Goal: Information Seeking & Learning: Learn about a topic

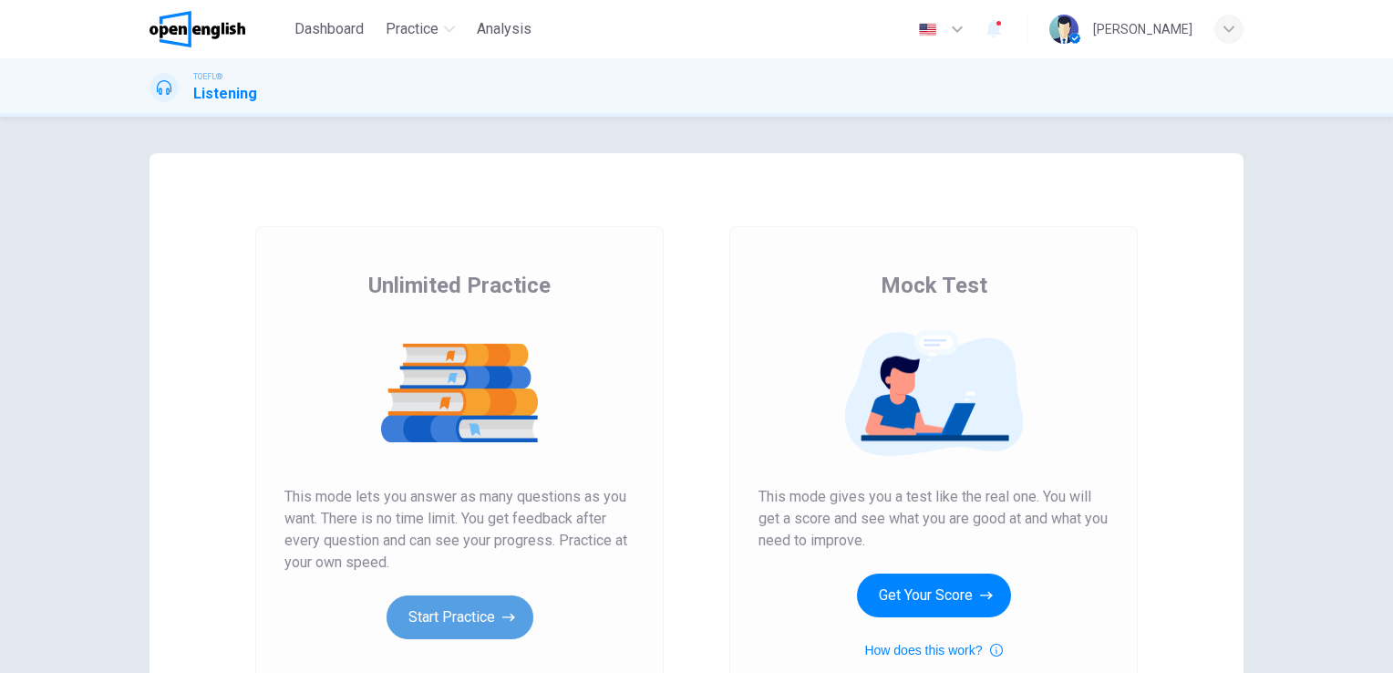
click at [447, 611] on button "Start Practice" at bounding box center [459, 617] width 147 height 44
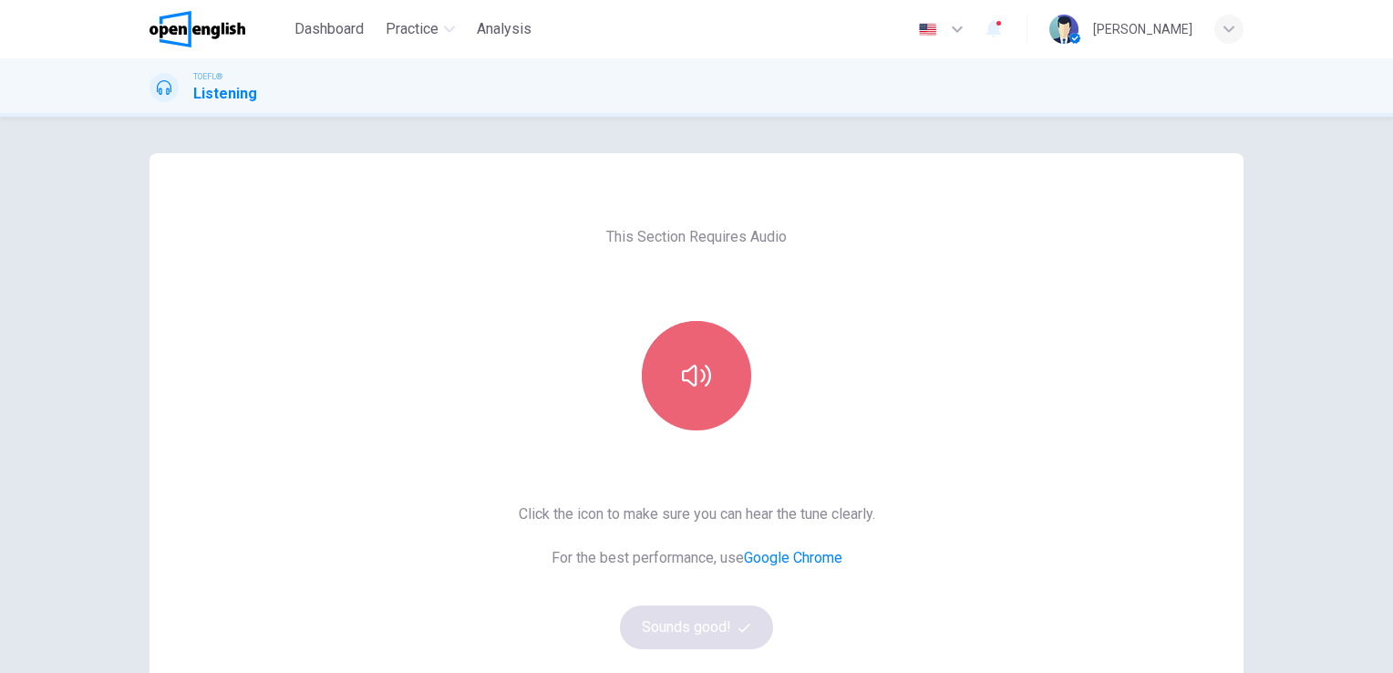
click at [672, 359] on button "button" at bounding box center [696, 375] width 109 height 109
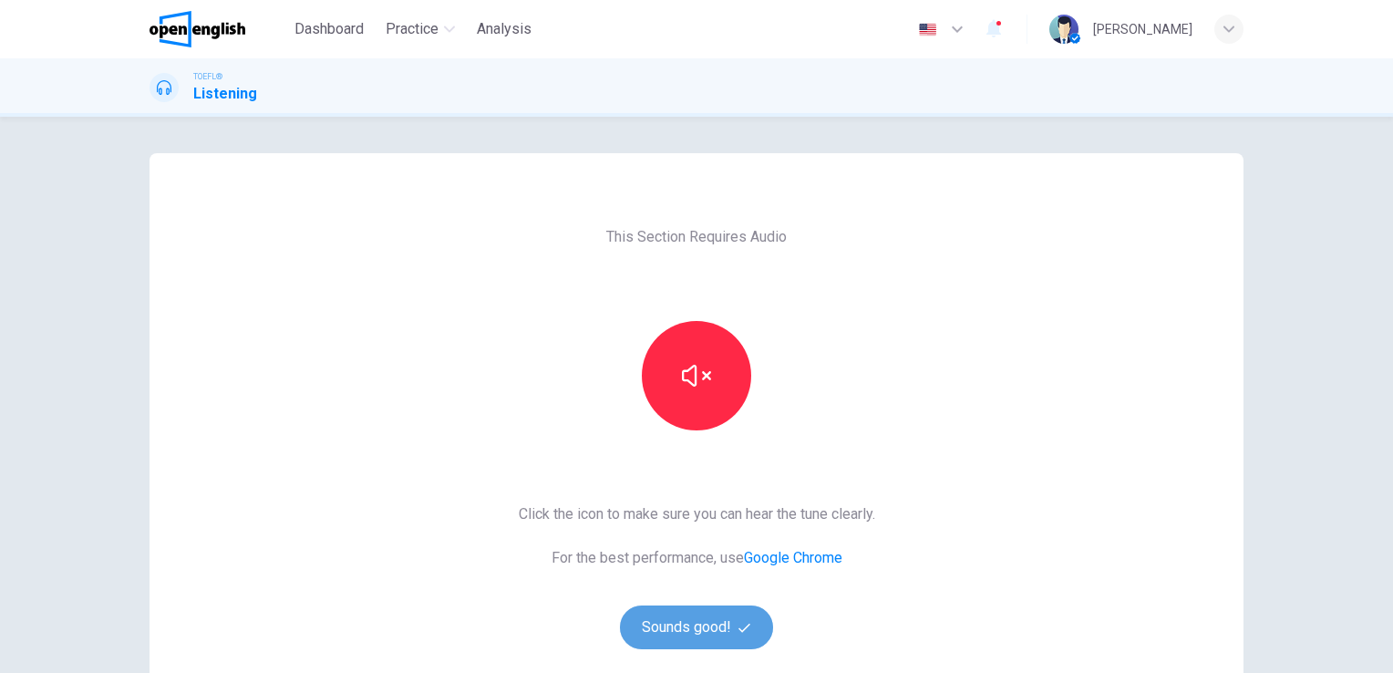
click at [706, 624] on button "Sounds good!" at bounding box center [696, 627] width 153 height 44
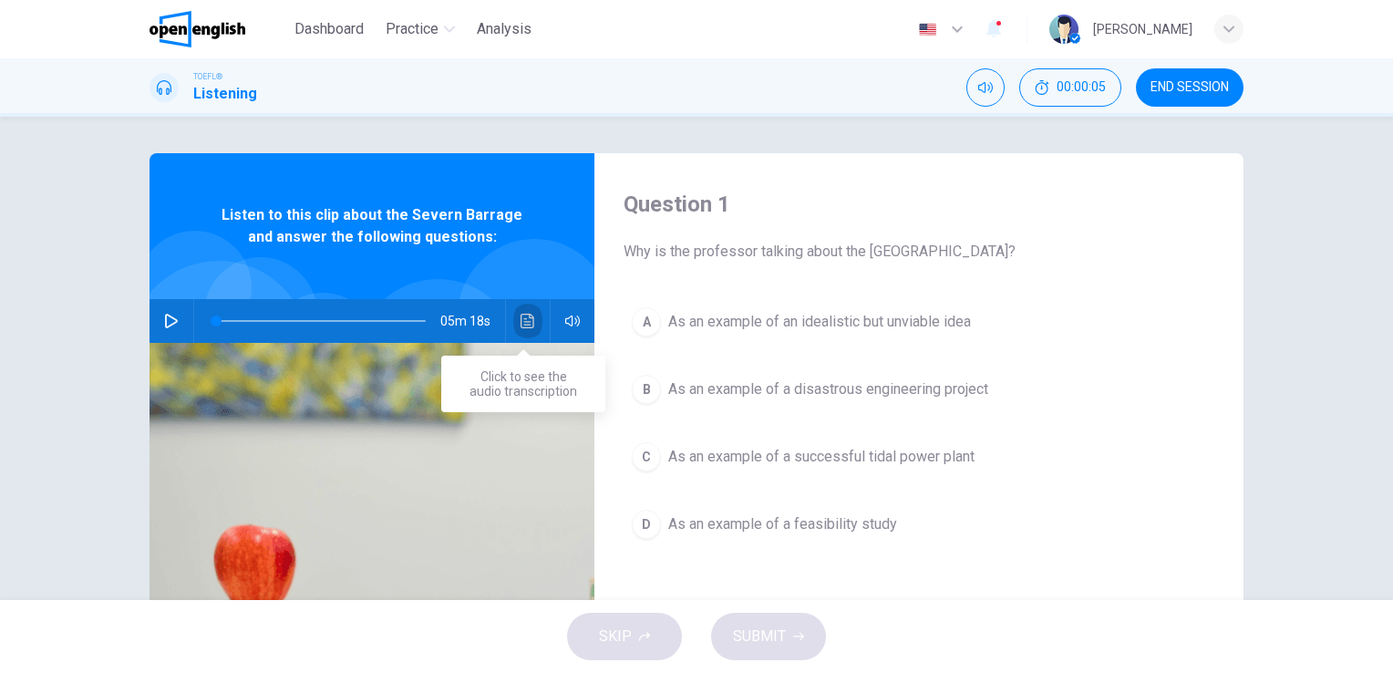
click at [521, 326] on icon "Click to see the audio transcription" at bounding box center [527, 321] width 14 height 15
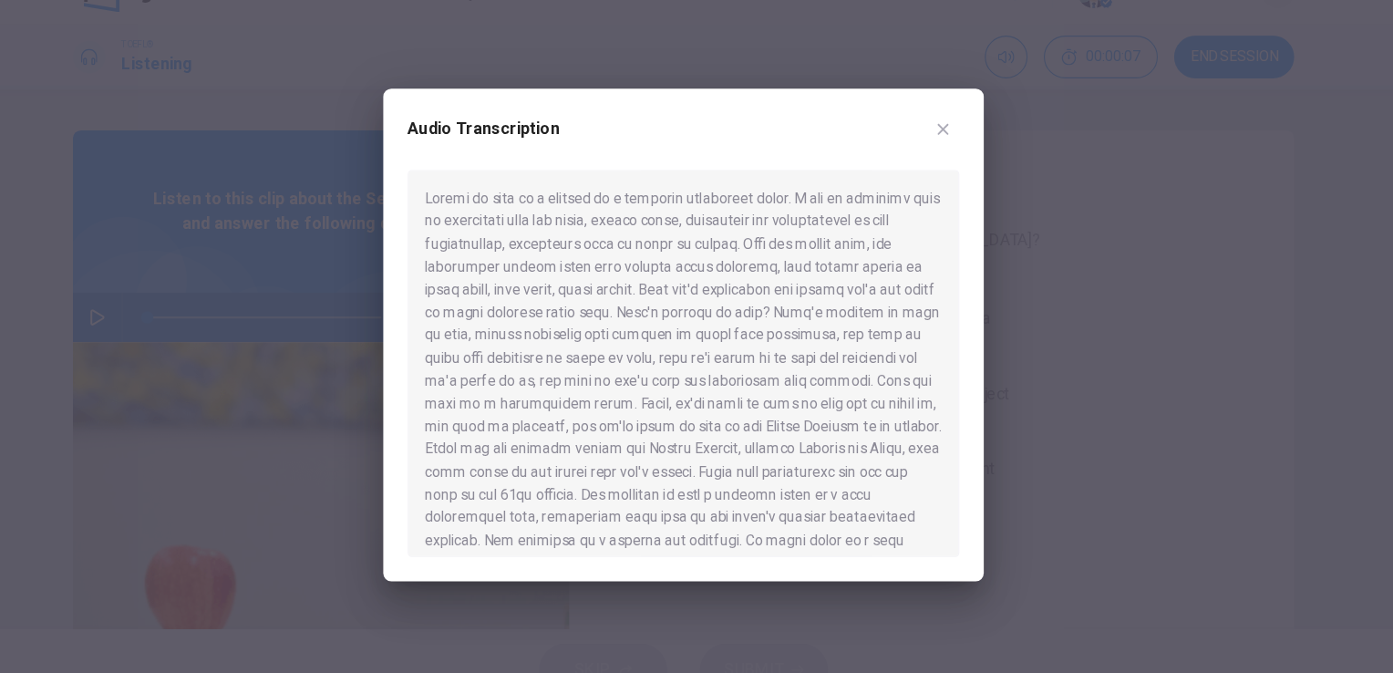
scroll to position [1, 0]
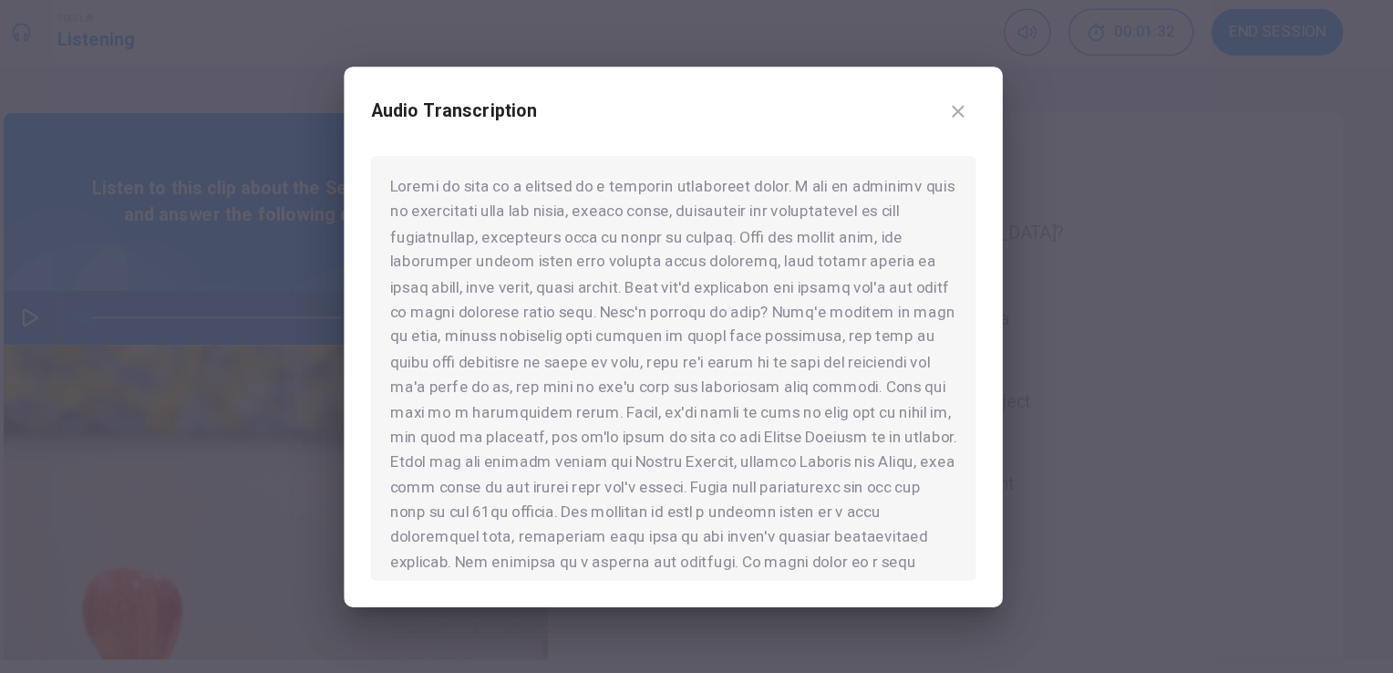
click at [209, 64] on div at bounding box center [696, 336] width 1393 height 673
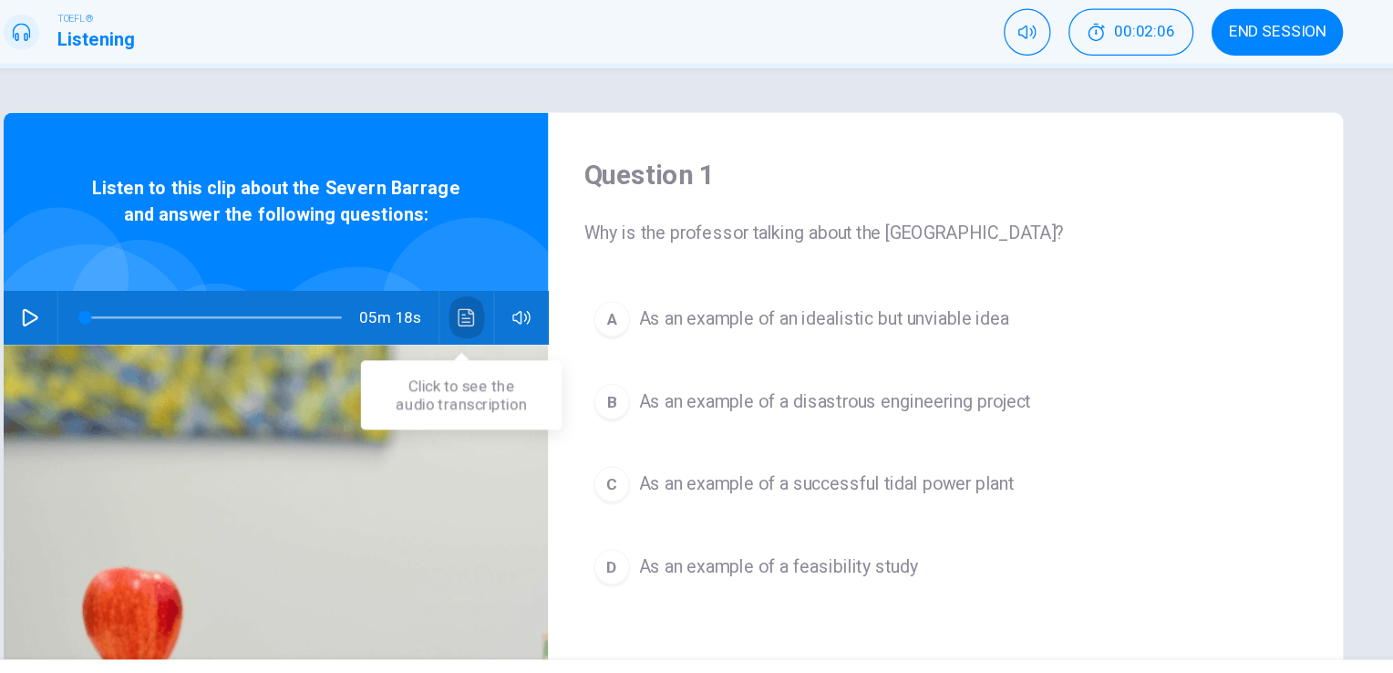
click at [520, 314] on icon "Click to see the audio transcription" at bounding box center [527, 321] width 15 height 15
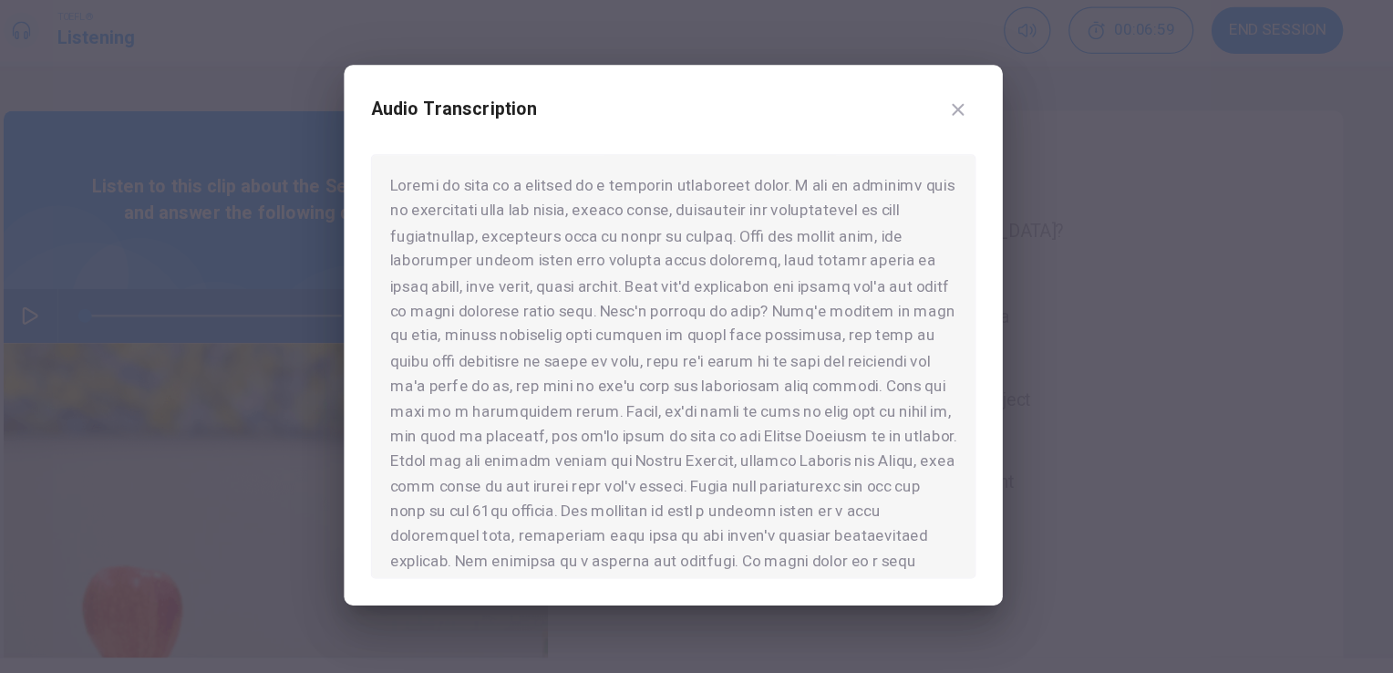
click at [432, 114] on div at bounding box center [696, 336] width 1393 height 673
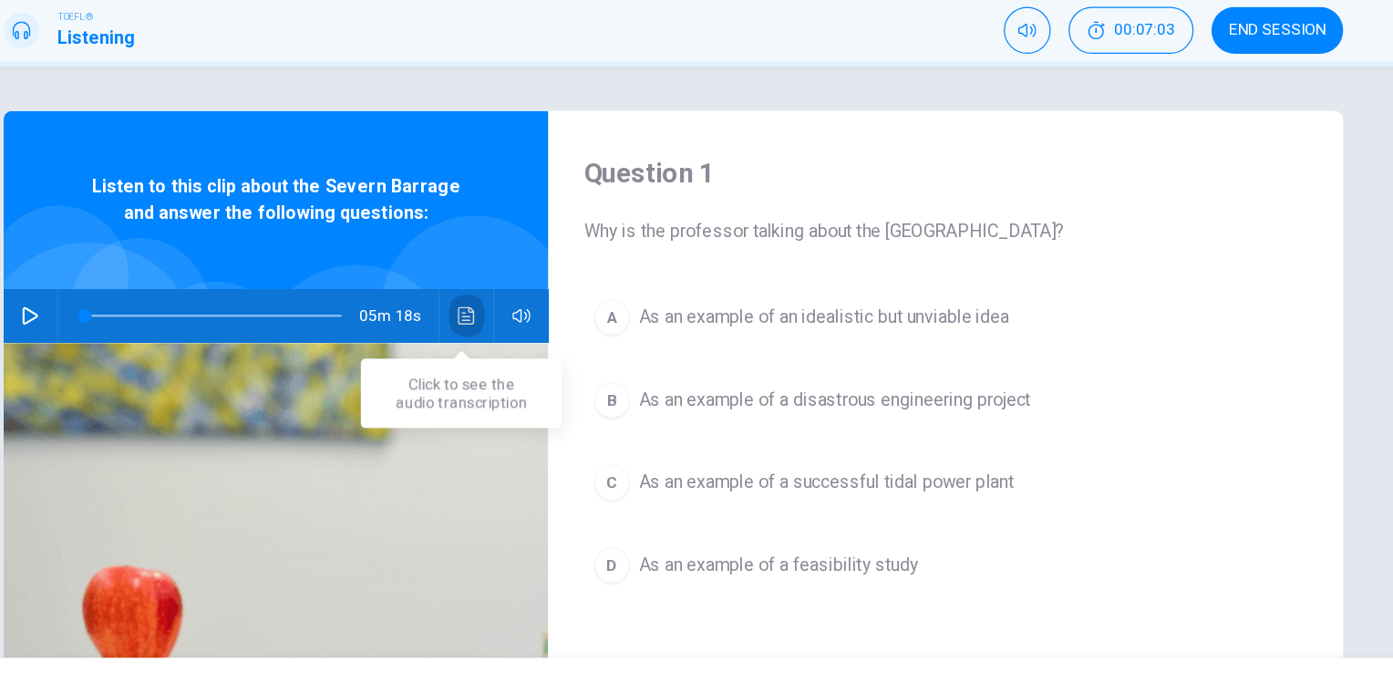
click at [523, 321] on icon "Click to see the audio transcription" at bounding box center [527, 321] width 14 height 15
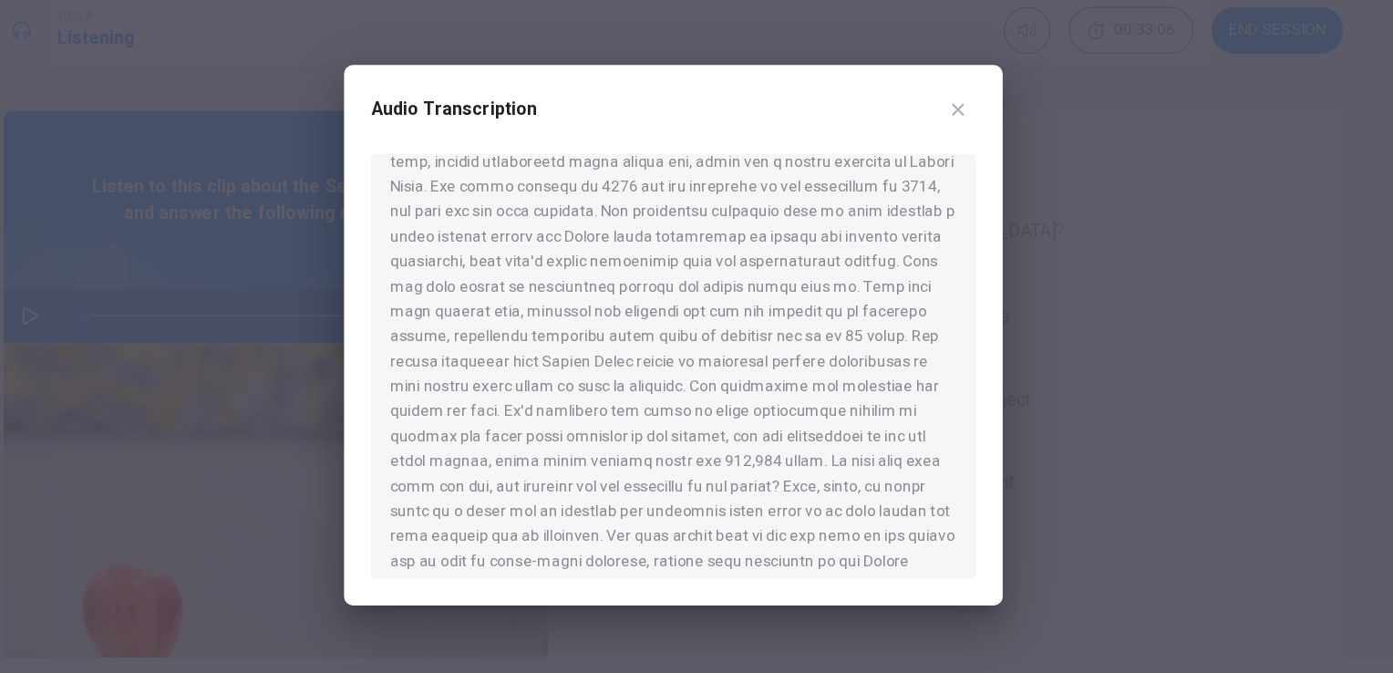
scroll to position [944, 0]
click at [176, 64] on div at bounding box center [696, 336] width 1393 height 673
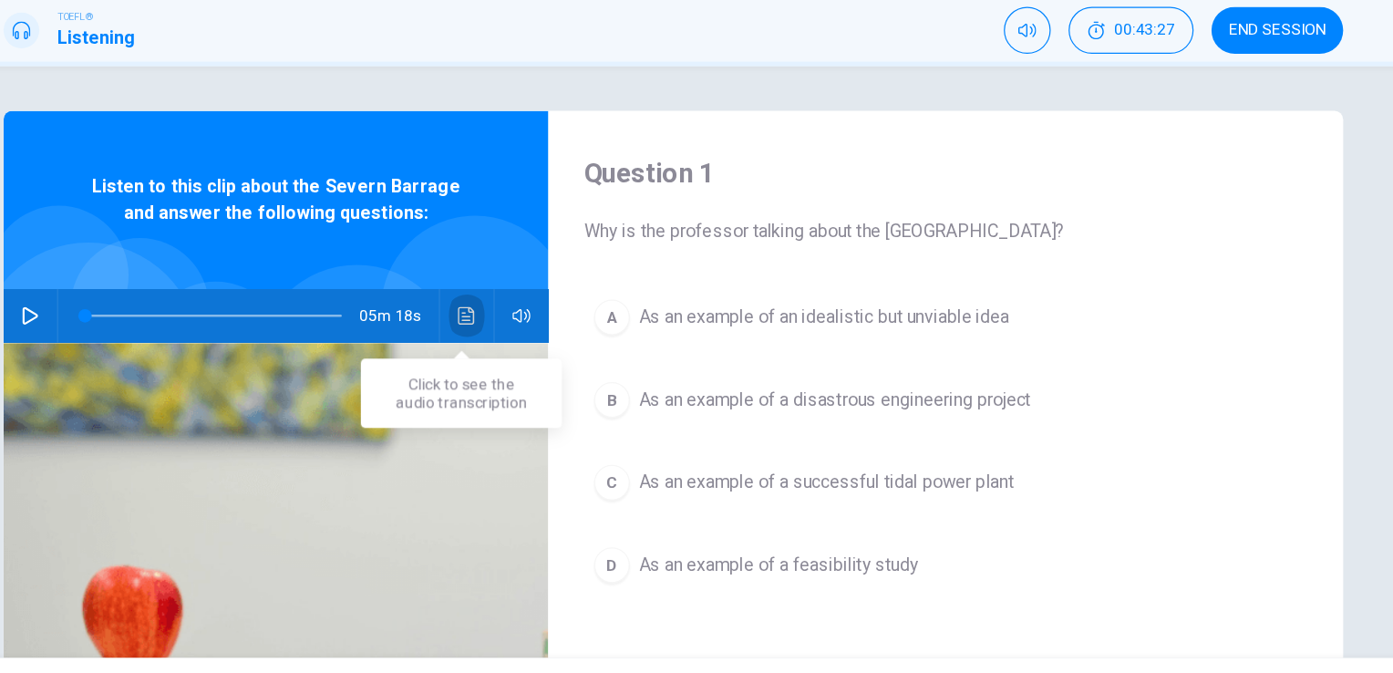
click at [520, 319] on icon "Click to see the audio transcription" at bounding box center [527, 321] width 14 height 15
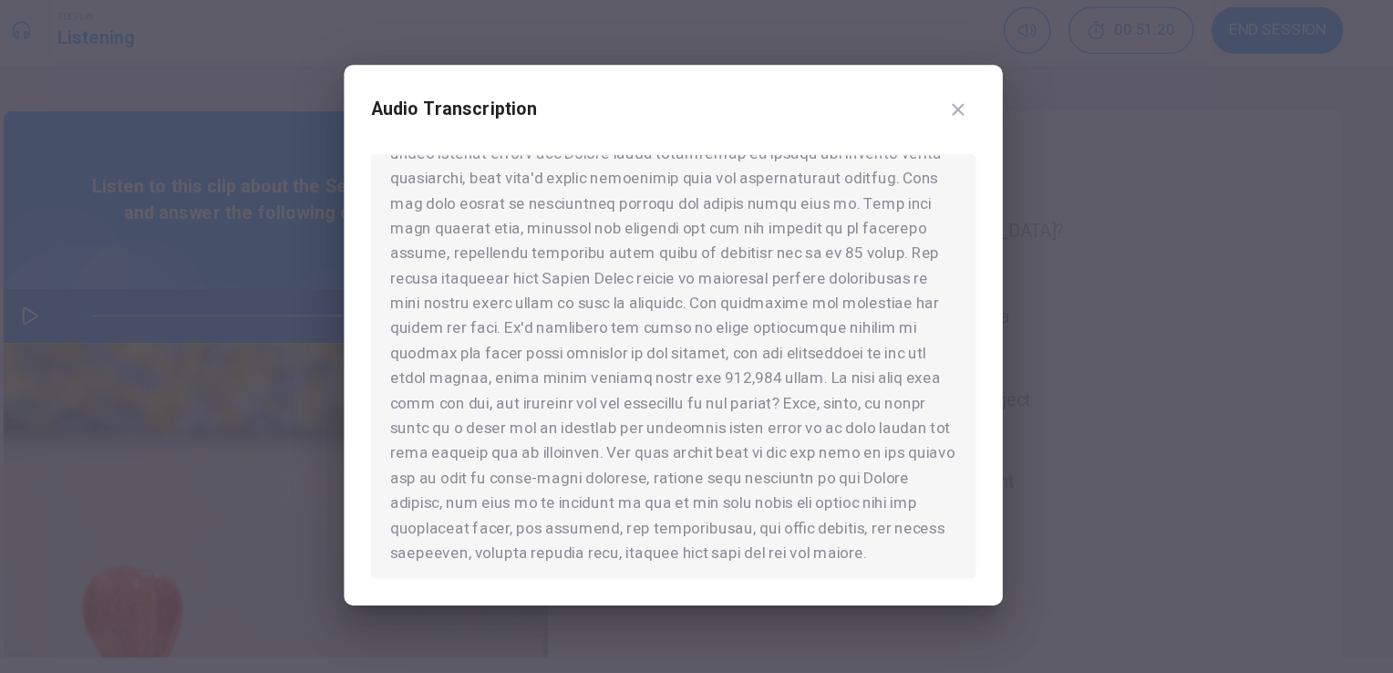
scroll to position [1007, 0]
click at [513, 299] on button "Click to see the audio transcription" at bounding box center [527, 321] width 29 height 44
click at [925, 153] on icon "button" at bounding box center [928, 152] width 15 height 15
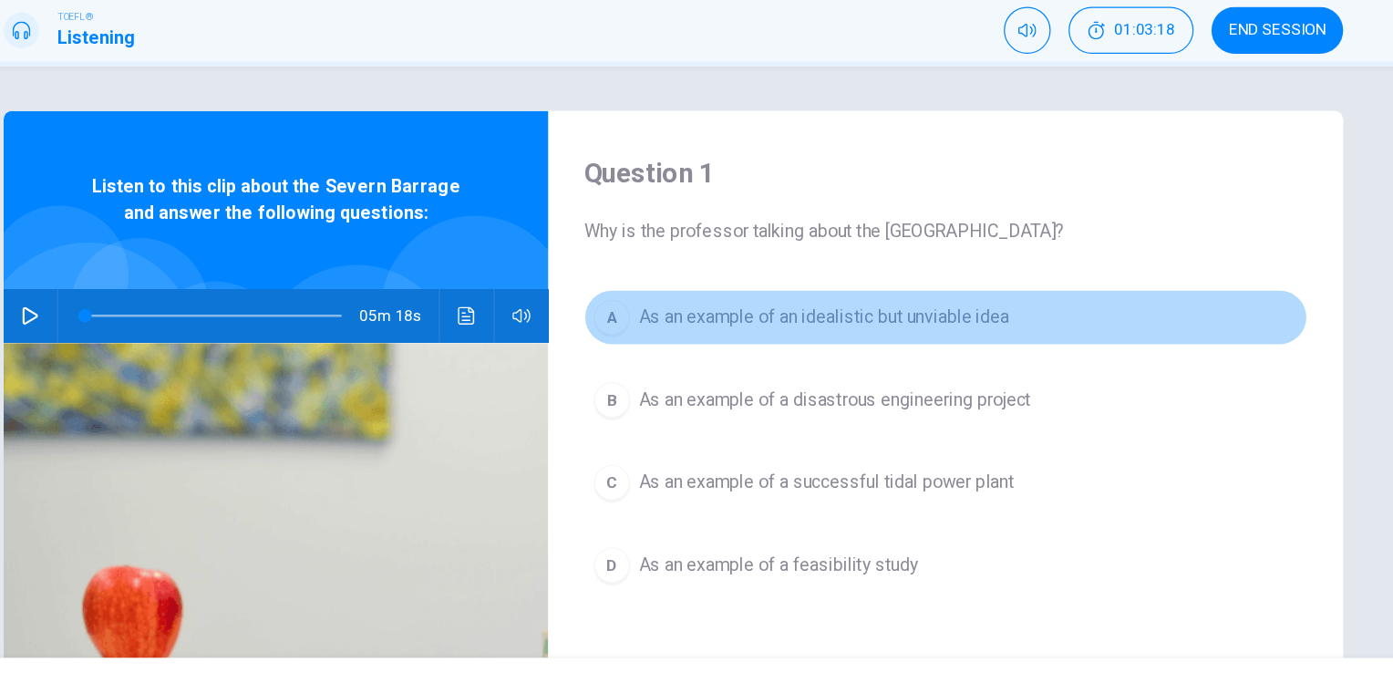
click at [752, 327] on span "As an example of an idealistic but unviable idea" at bounding box center [819, 322] width 303 height 22
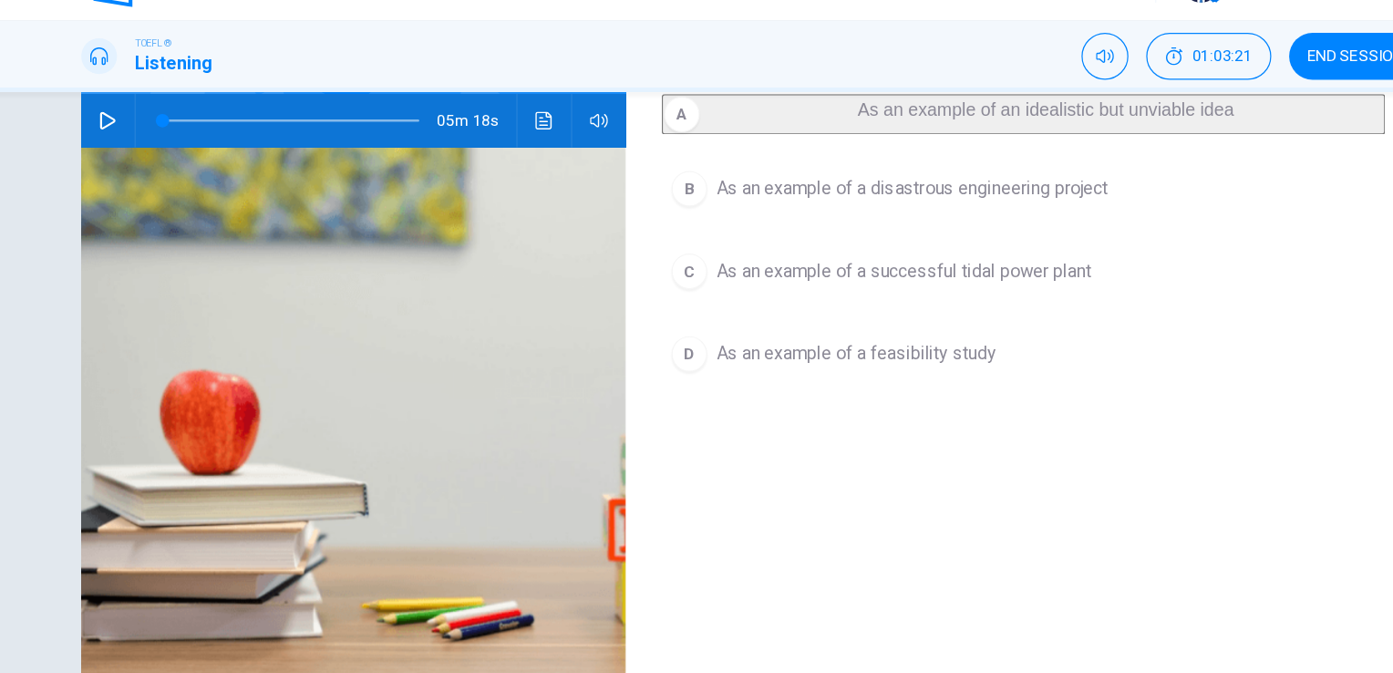
scroll to position [181, 0]
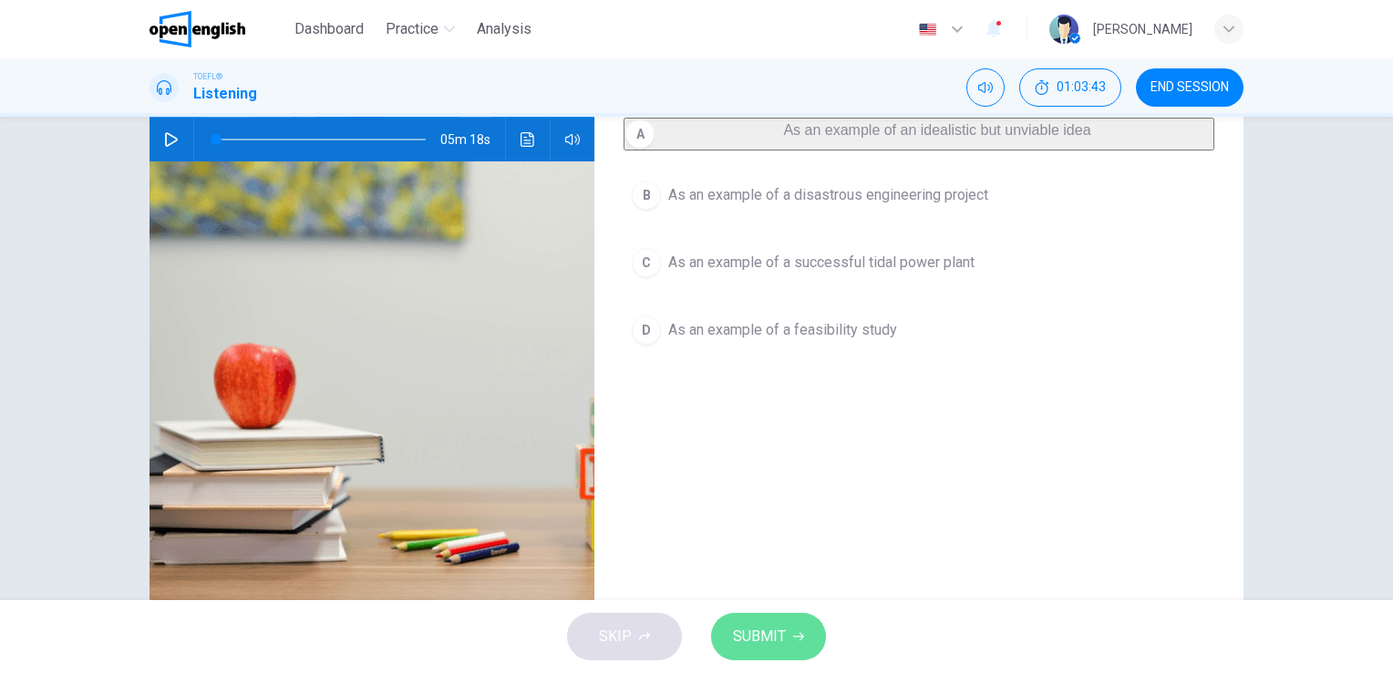
click at [777, 634] on span "SUBMIT" at bounding box center [759, 636] width 53 height 26
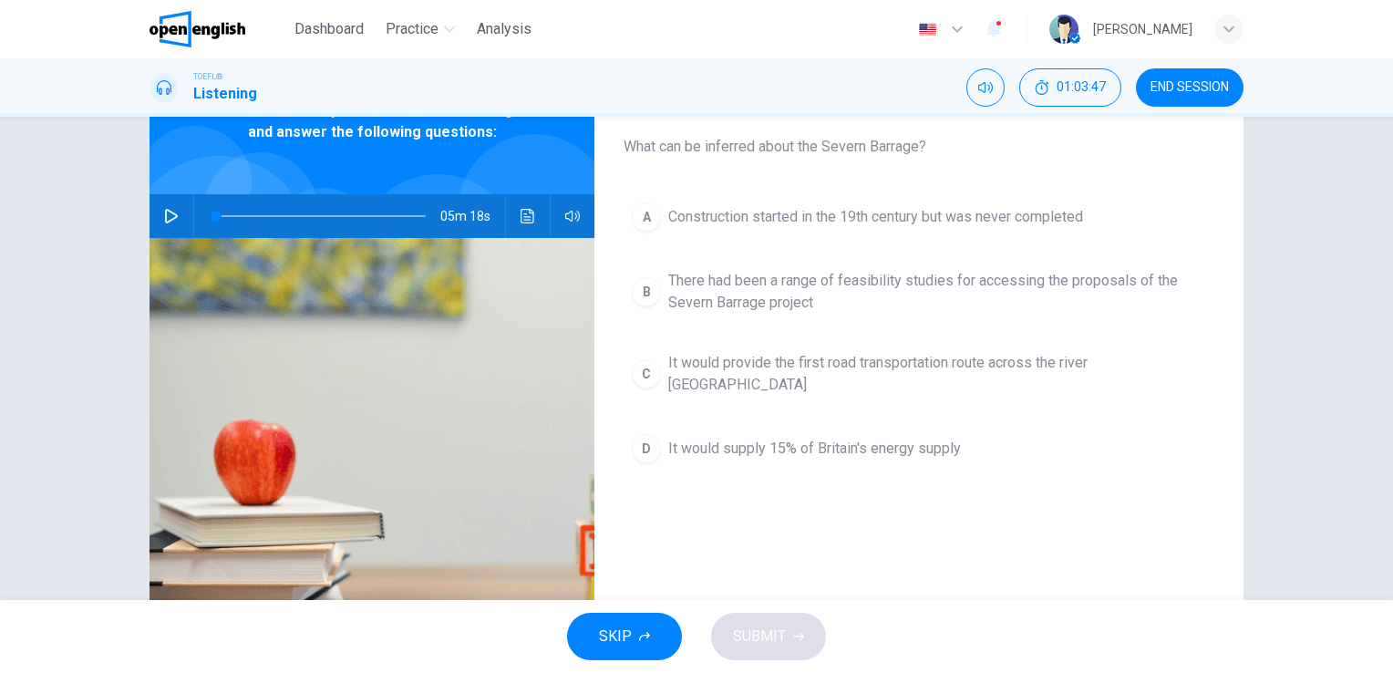
scroll to position [104, 0]
click at [802, 283] on span "There had been a range of feasibility studies for accessing the proposals of th…" at bounding box center [937, 293] width 538 height 44
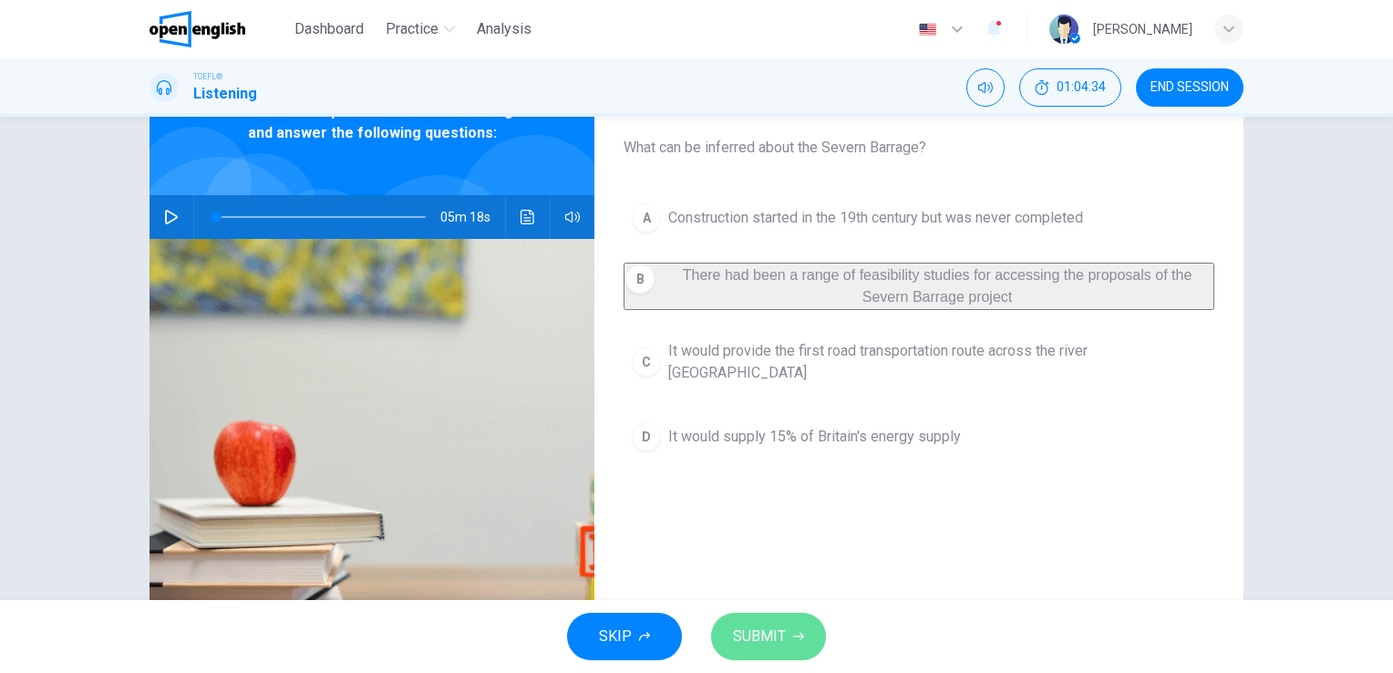
click at [781, 636] on span "SUBMIT" at bounding box center [759, 636] width 53 height 26
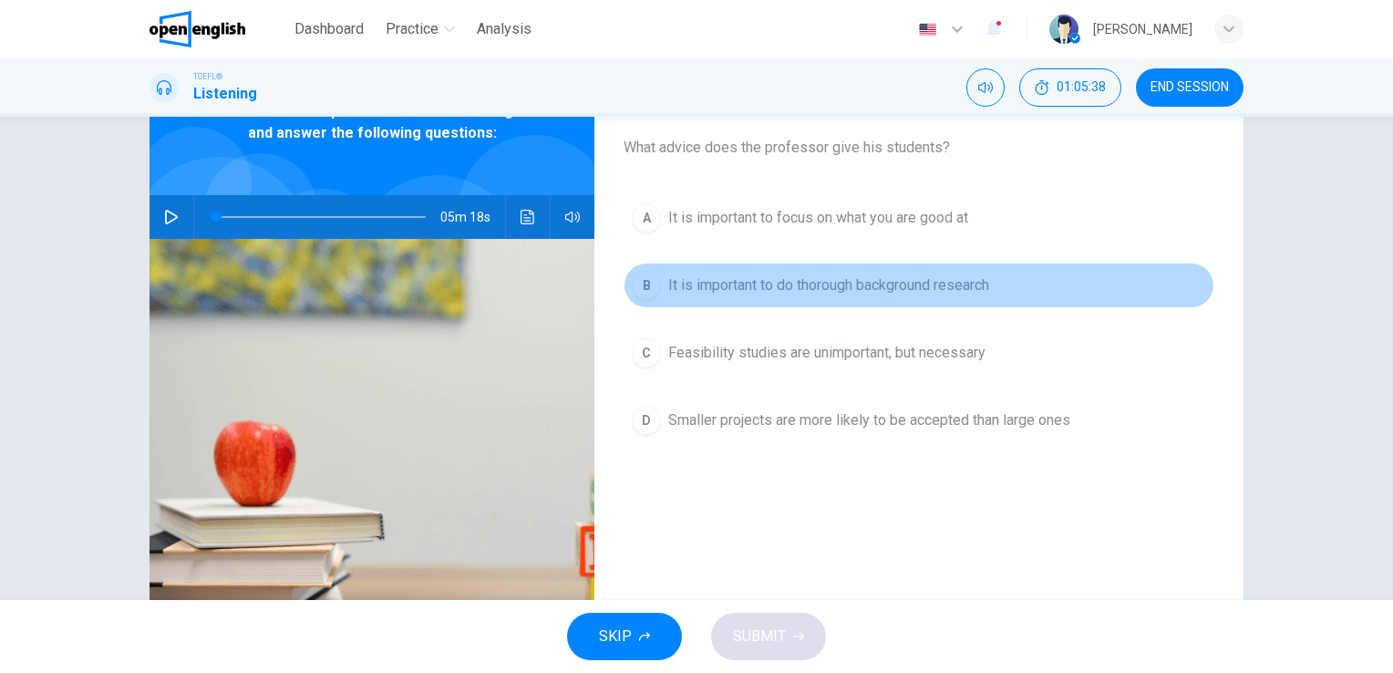
click at [750, 285] on span "It is important to do thorough background research" at bounding box center [828, 285] width 321 height 22
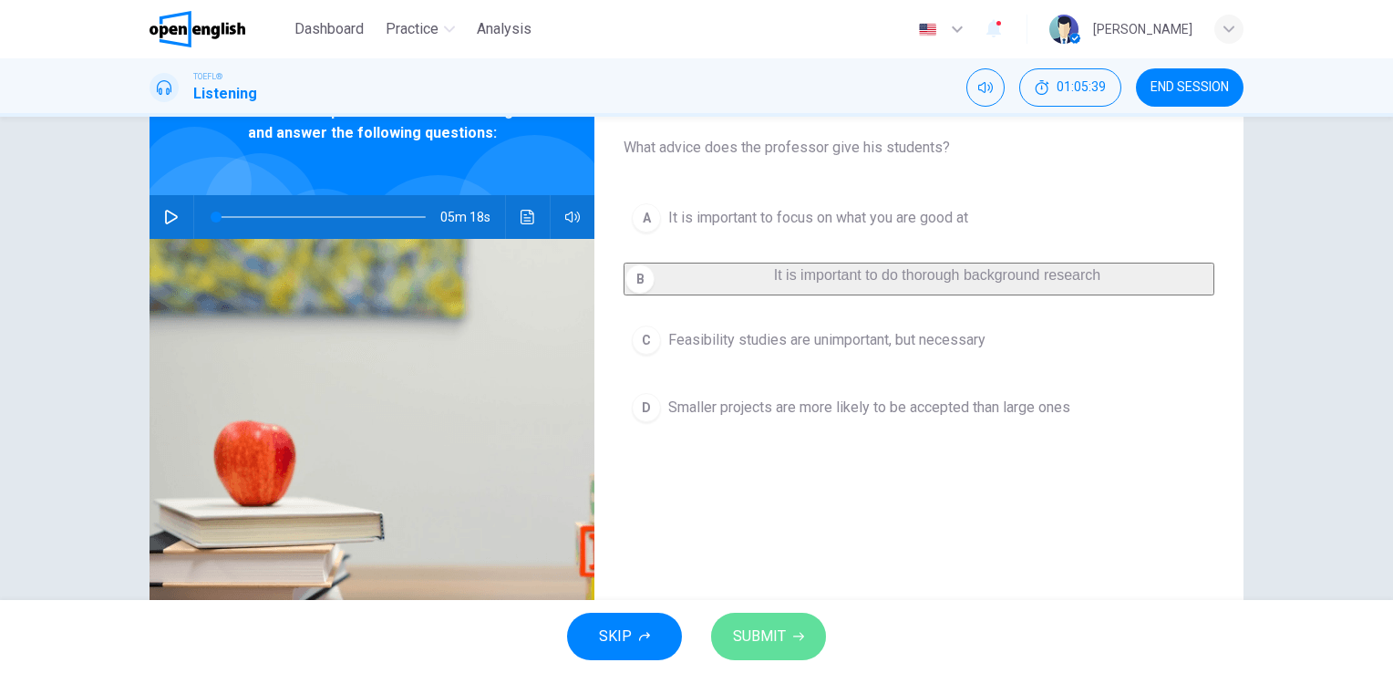
click at [770, 638] on span "SUBMIT" at bounding box center [759, 636] width 53 height 26
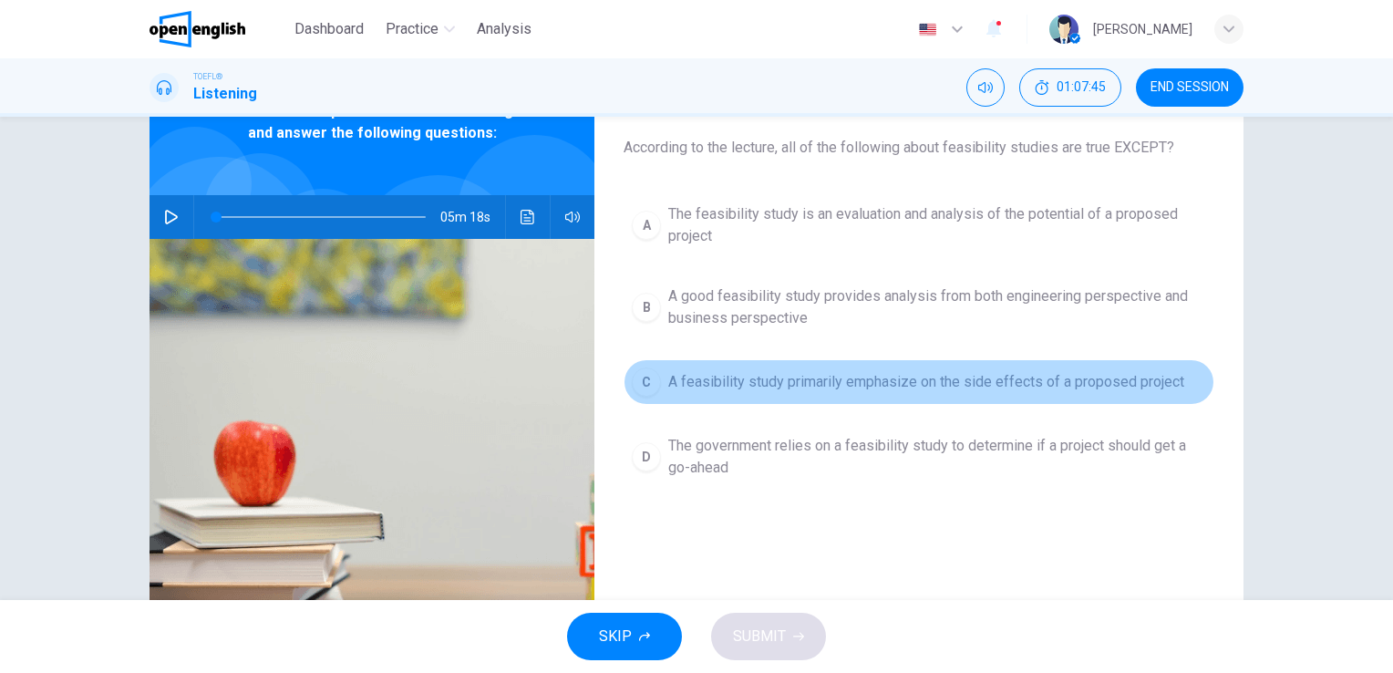
click at [958, 385] on span "A feasibility study primarily emphasize on the side effects of a proposed proje…" at bounding box center [926, 382] width 516 height 22
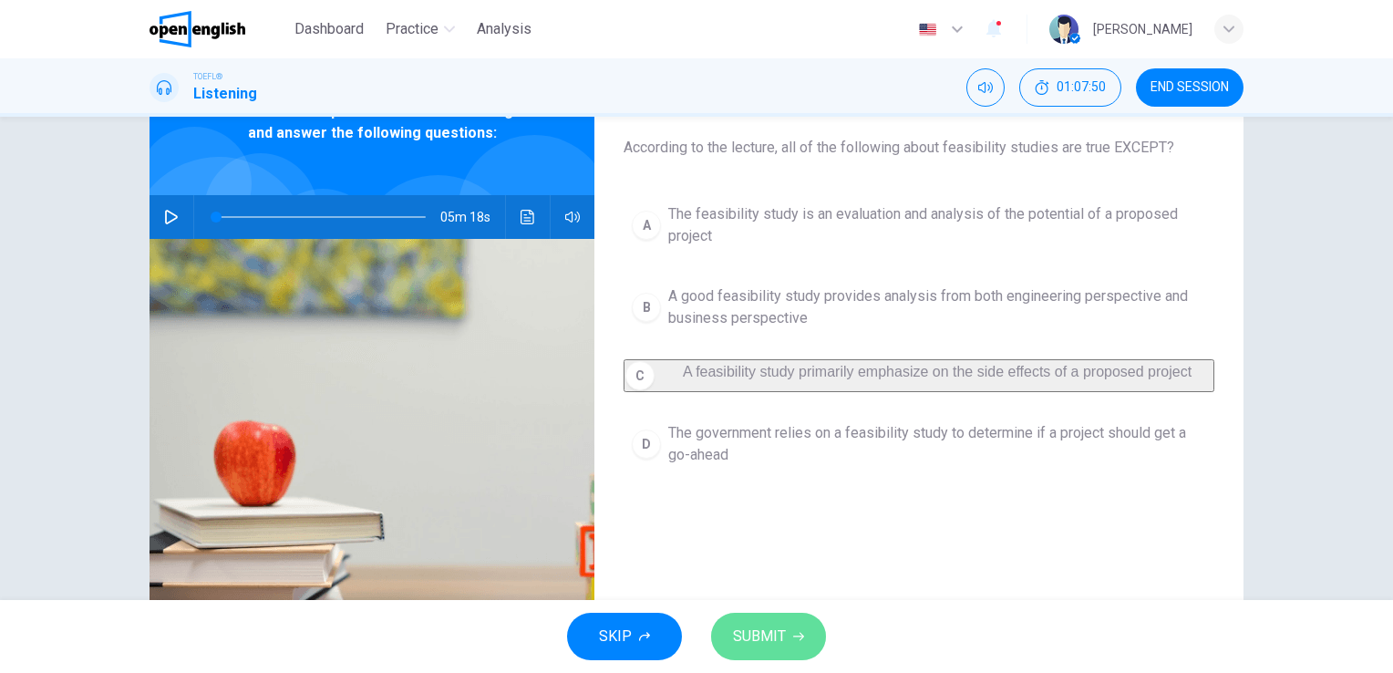
click at [771, 626] on span "SUBMIT" at bounding box center [759, 636] width 53 height 26
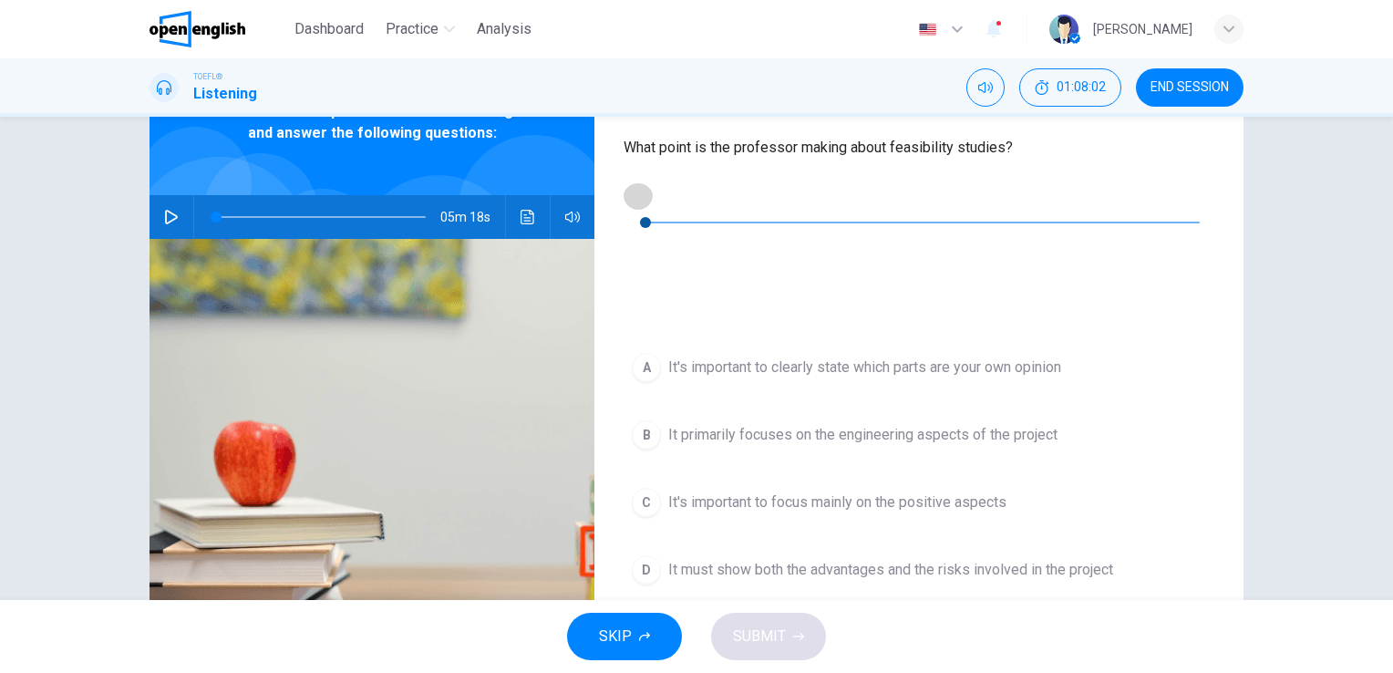
click at [642, 191] on icon "button" at bounding box center [638, 195] width 15 height 15
type input "*"
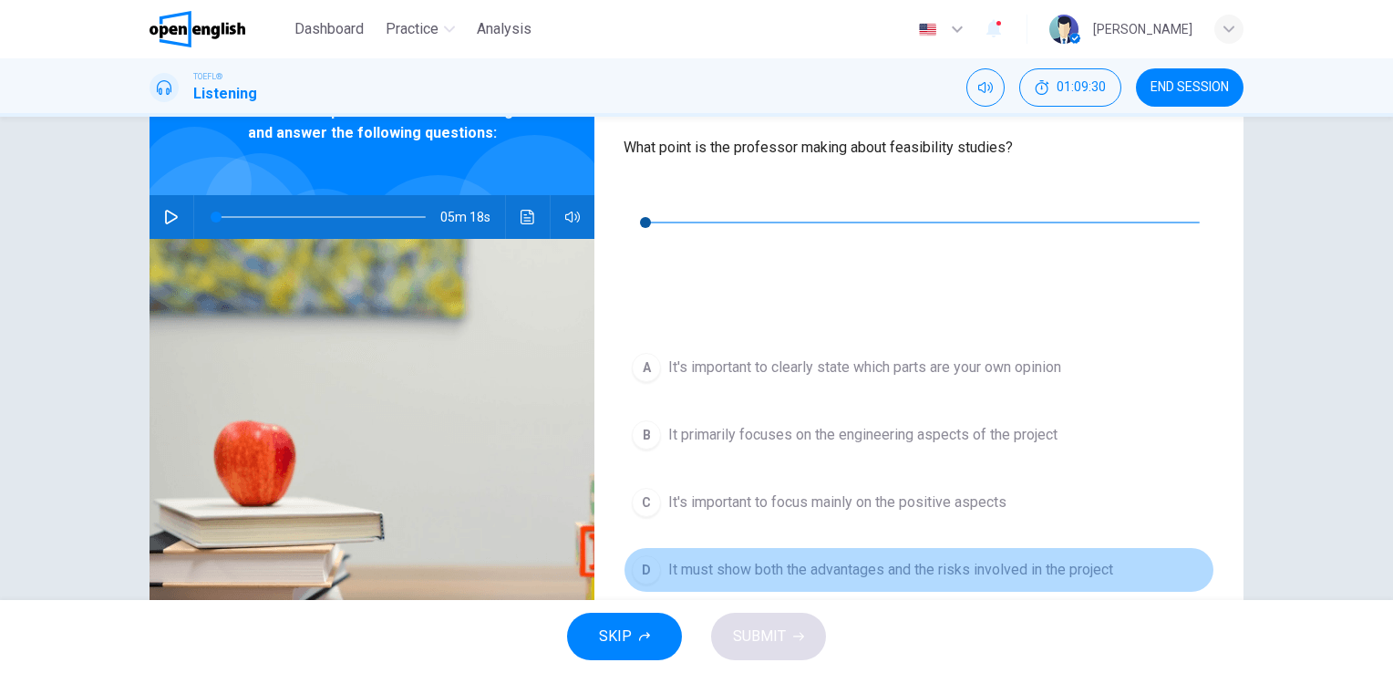
click at [739, 559] on span "It must show both the advantages and the risks involved in the project" at bounding box center [890, 570] width 445 height 22
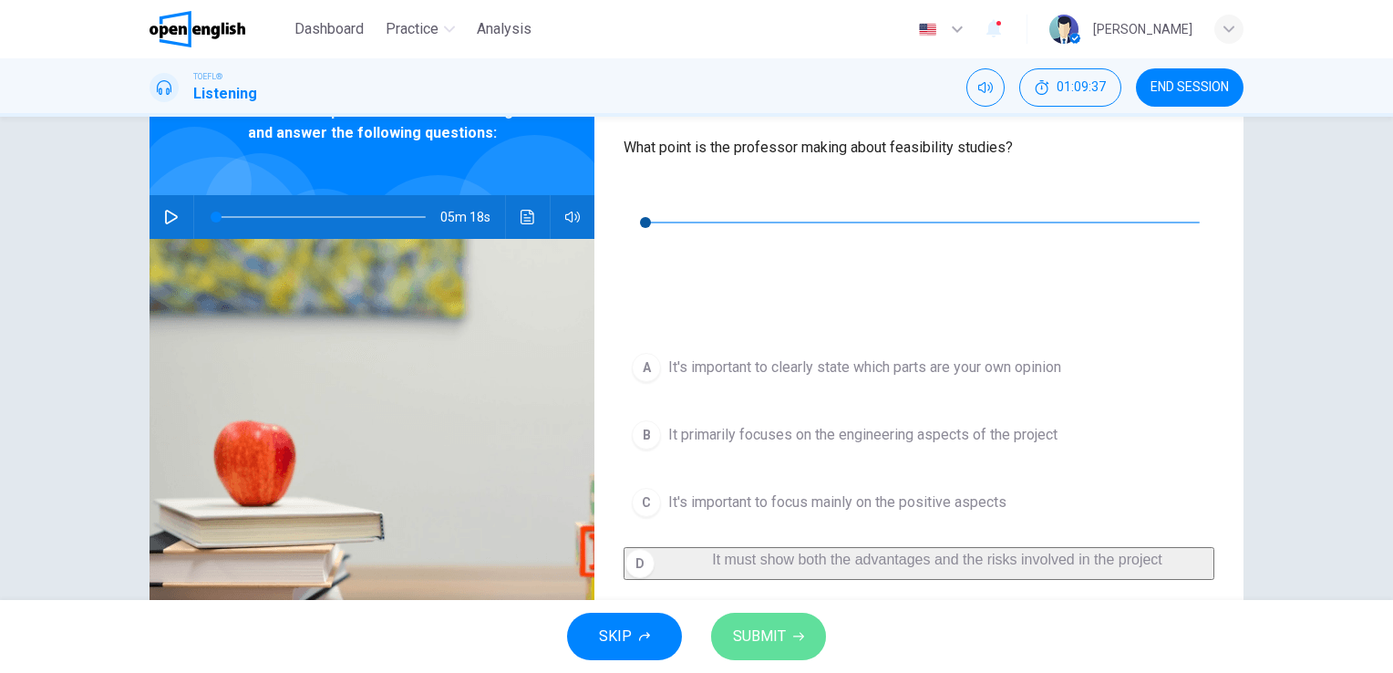
click at [760, 636] on span "SUBMIT" at bounding box center [759, 636] width 53 height 26
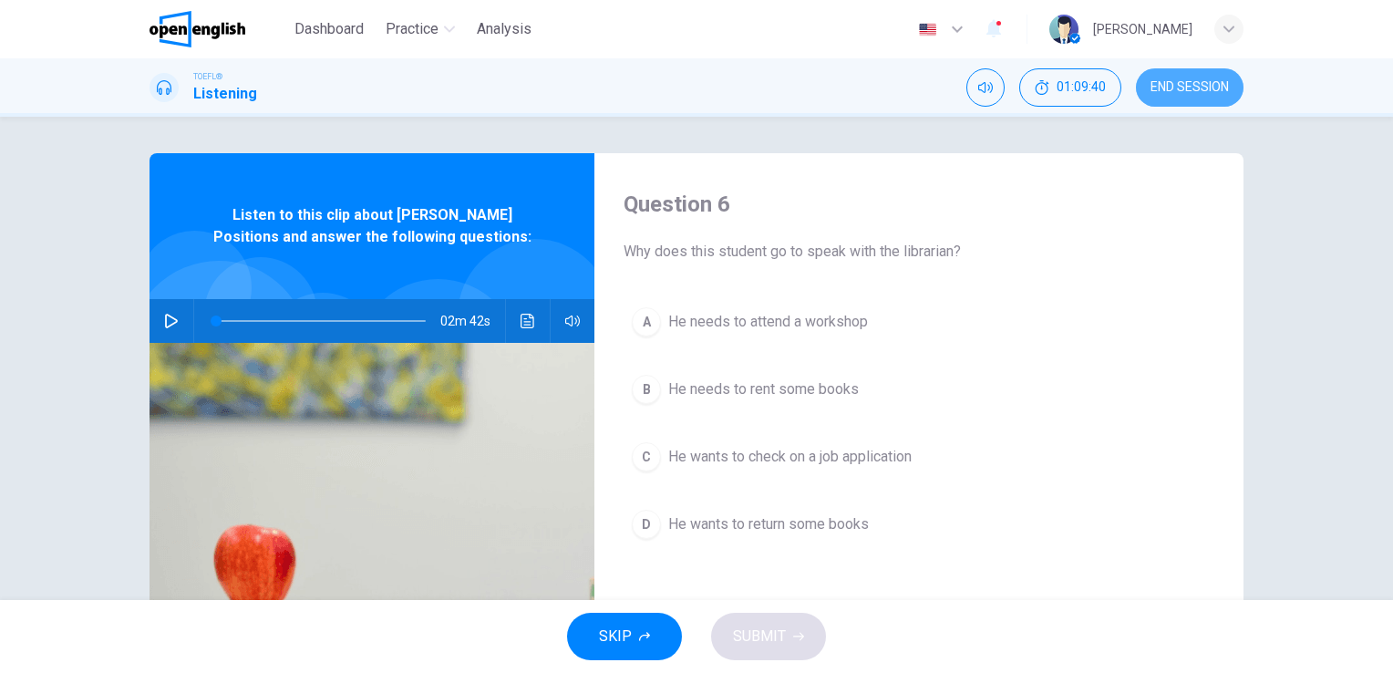
click at [1177, 85] on span "END SESSION" at bounding box center [1189, 87] width 78 height 15
